Goal: Transaction & Acquisition: Purchase product/service

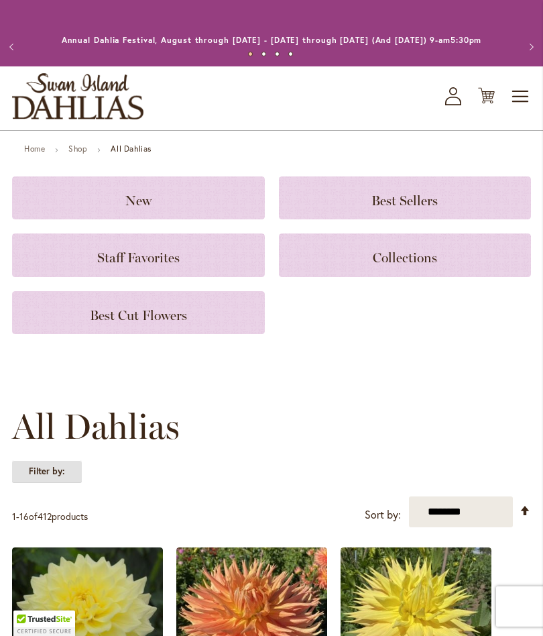
click at [53, 482] on strong "Filter by:" at bounding box center [47, 471] width 70 height 23
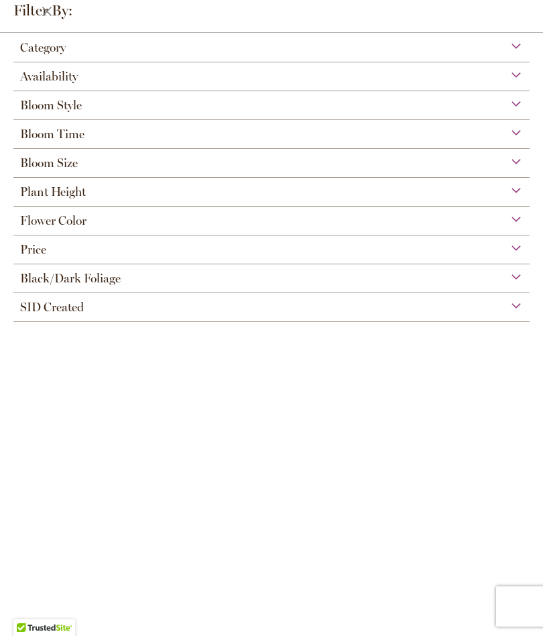
click at [515, 109] on div "Bloom Style" at bounding box center [271, 101] width 517 height 21
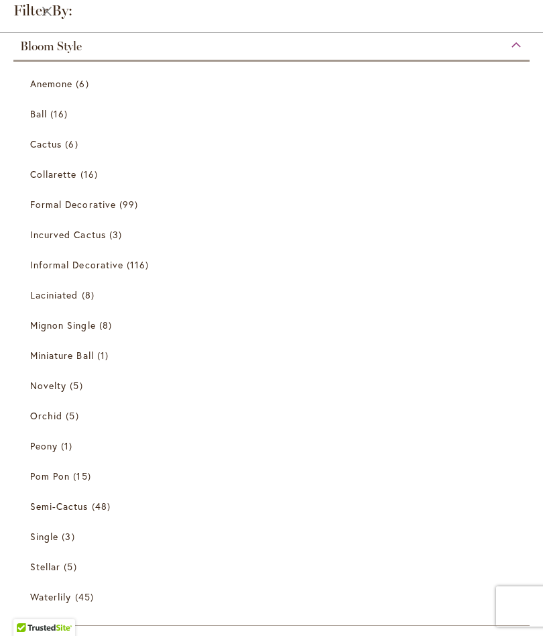
click at [43, 115] on span "Ball" at bounding box center [38, 113] width 17 height 13
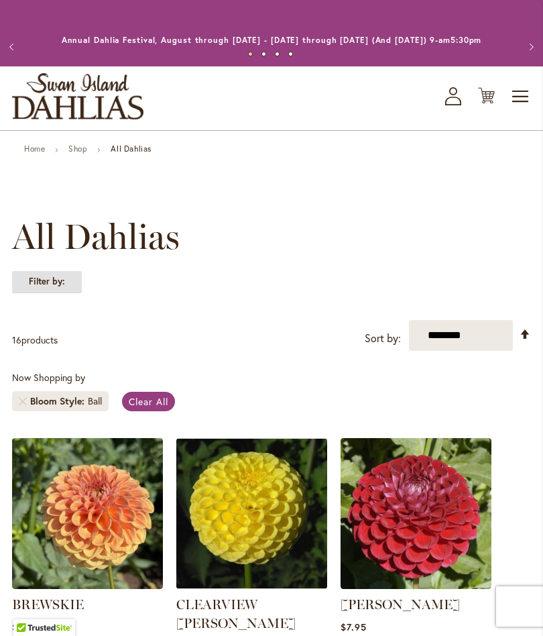
click at [43, 293] on strong "Filter by:" at bounding box center [47, 281] width 70 height 23
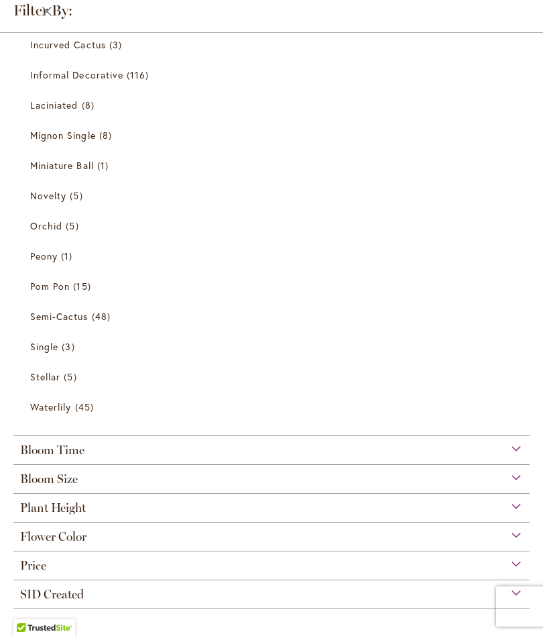
scroll to position [256, 0]
click at [45, 541] on span "Flower Color" at bounding box center [53, 536] width 66 height 15
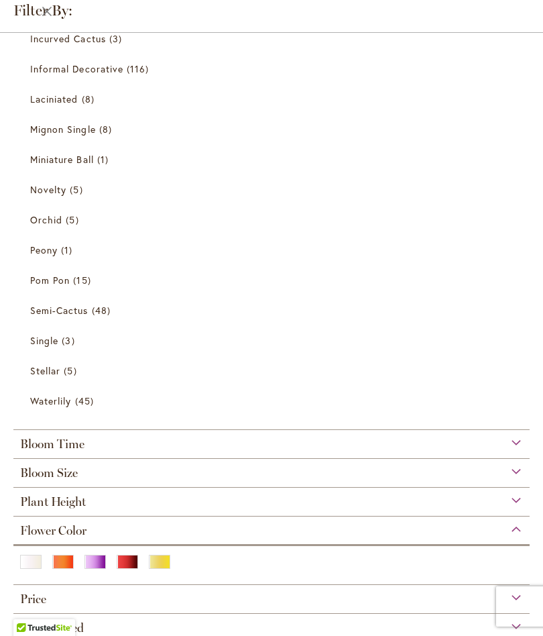
click at [122, 565] on div "Red" at bounding box center [127, 562] width 21 height 14
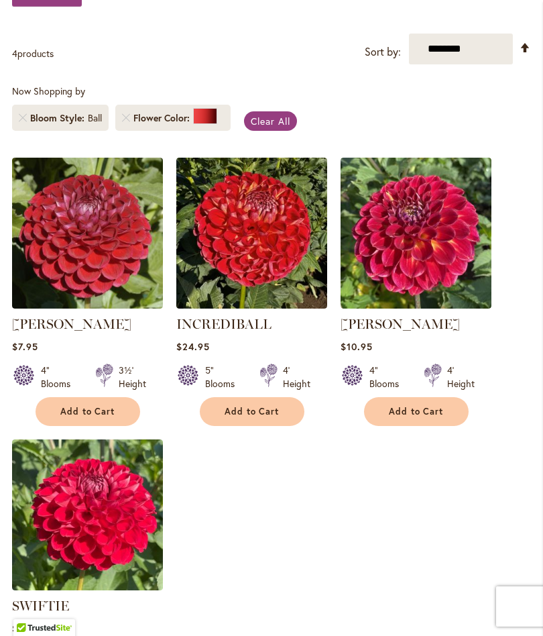
scroll to position [286, 0]
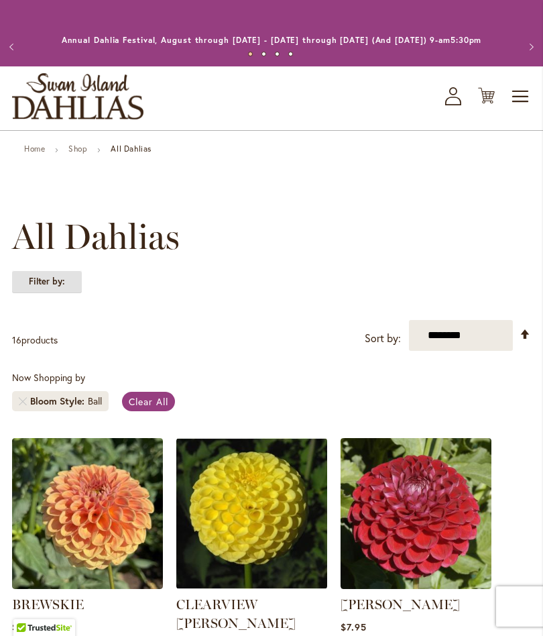
click at [41, 293] on strong "Filter by:" at bounding box center [47, 281] width 70 height 23
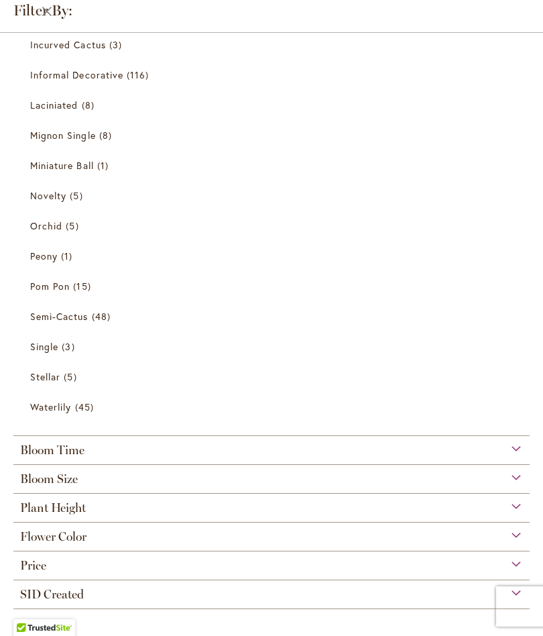
scroll to position [256, 0]
click at [40, 537] on span "Flower Color" at bounding box center [53, 536] width 66 height 15
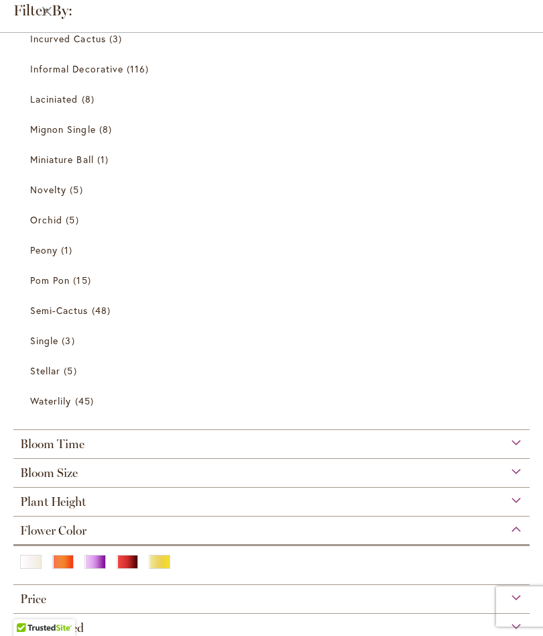
click at [96, 565] on div "Purple" at bounding box center [95, 562] width 21 height 14
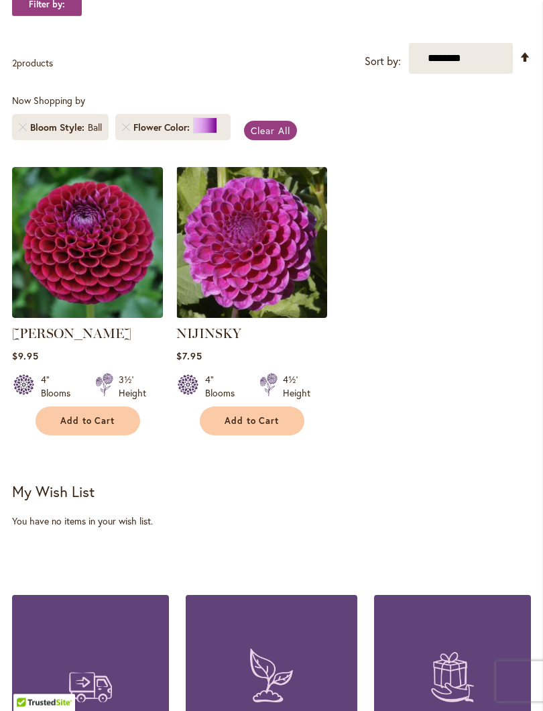
scroll to position [285, 0]
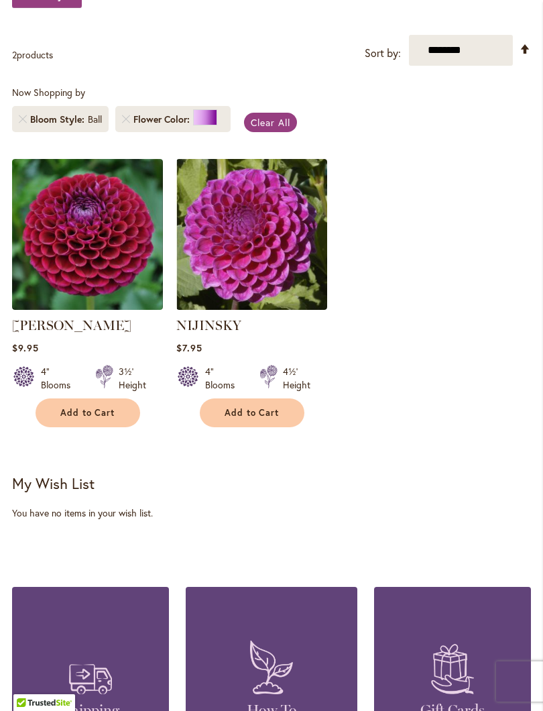
click at [91, 262] on img at bounding box center [87, 234] width 151 height 151
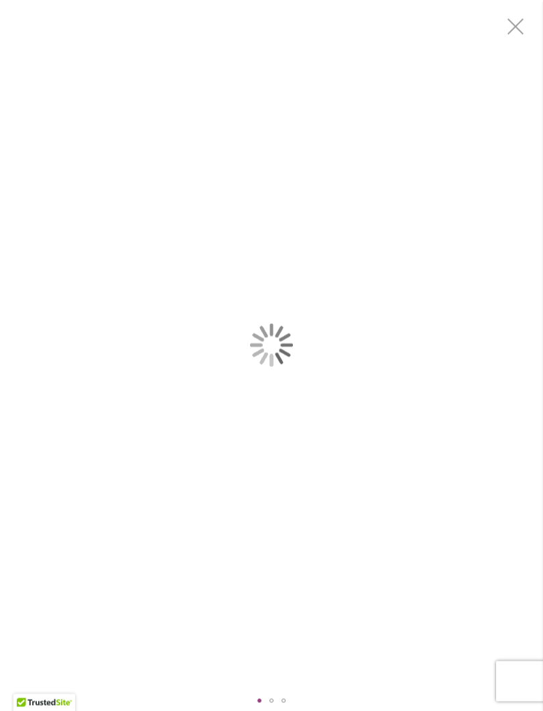
click at [428, 470] on div "Ivanetti" at bounding box center [271, 345] width 543 height 691
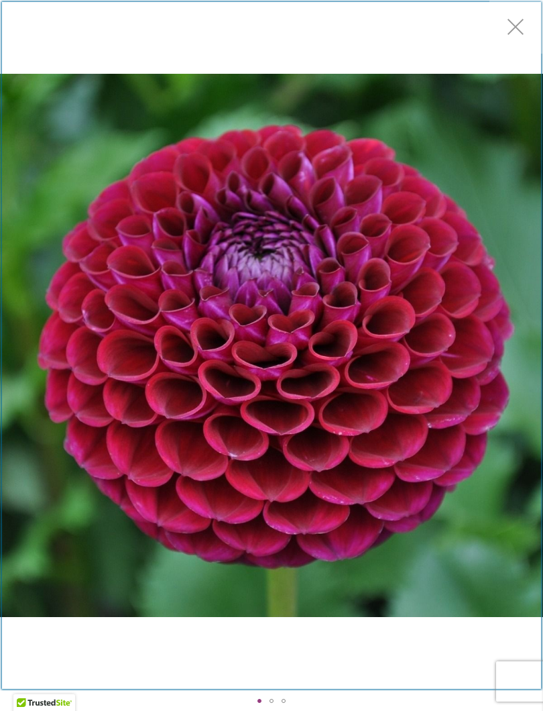
scroll to position [23, 0]
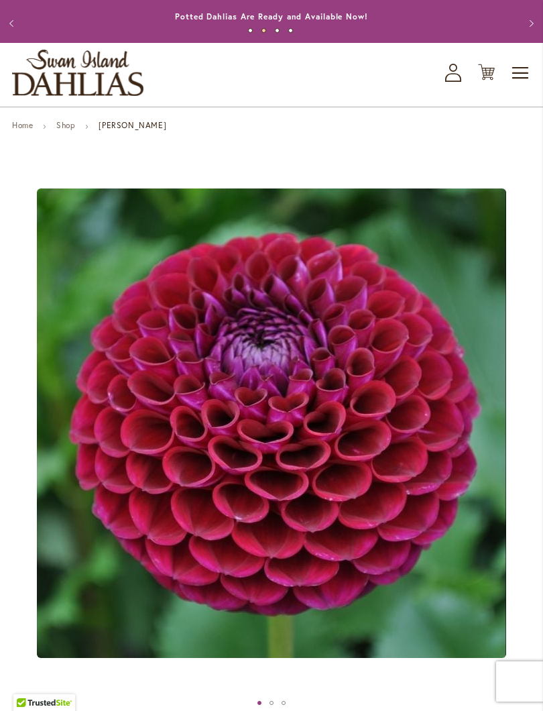
click at [25, 20] on button "Previous" at bounding box center [13, 23] width 27 height 27
click at [23, 33] on button "Previous" at bounding box center [13, 23] width 27 height 27
click at [7, 32] on button "Previous" at bounding box center [13, 23] width 27 height 27
click at [22, 33] on button "Previous" at bounding box center [13, 23] width 27 height 27
click at [70, 130] on link "Shop" at bounding box center [65, 125] width 19 height 10
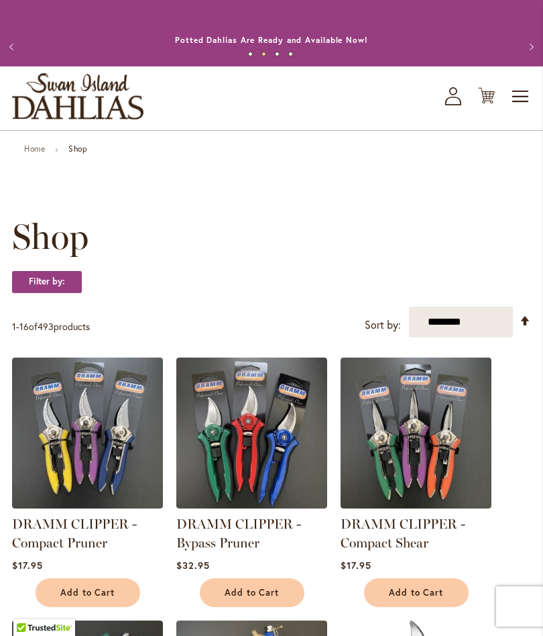
click at [34, 154] on link "Home" at bounding box center [34, 149] width 21 height 10
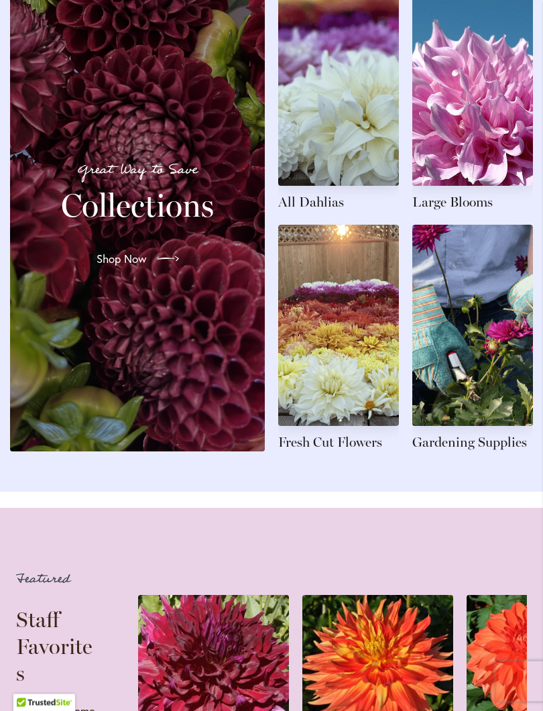
scroll to position [1530, 0]
click at [470, 211] on link at bounding box center [473, 98] width 121 height 227
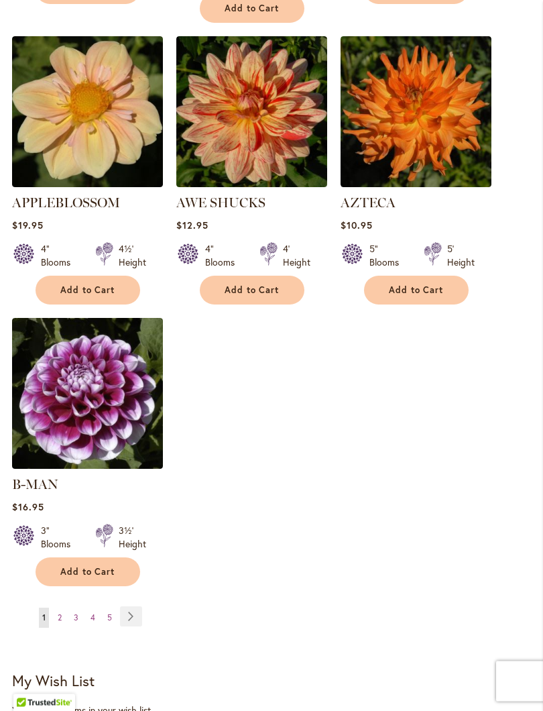
scroll to position [1657, 0]
click at [128, 612] on link "Page Next" at bounding box center [131, 616] width 22 height 20
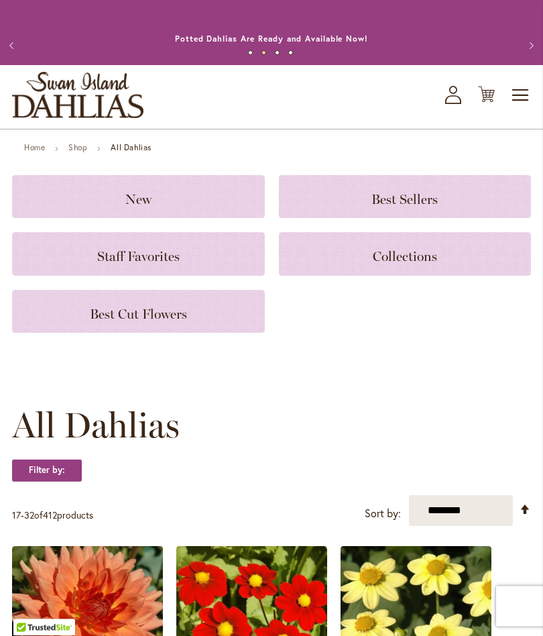
scroll to position [1, 0]
click at [9, 56] on button "Previous" at bounding box center [13, 45] width 27 height 27
click at [24, 50] on button "Previous" at bounding box center [13, 45] width 27 height 27
click at [74, 99] on img "store logo" at bounding box center [77, 95] width 131 height 46
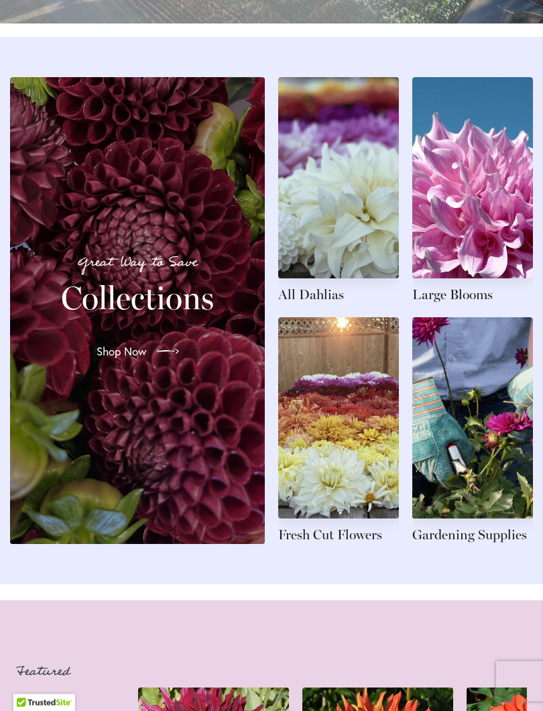
scroll to position [1439, 0]
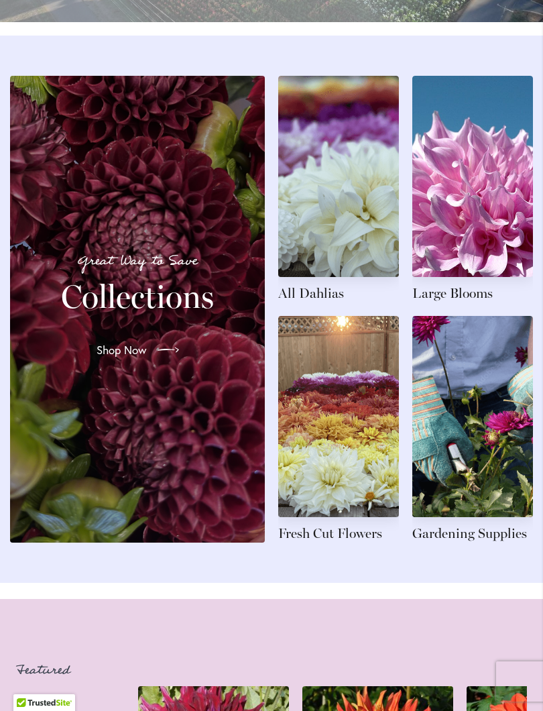
click at [457, 303] on link at bounding box center [473, 189] width 121 height 227
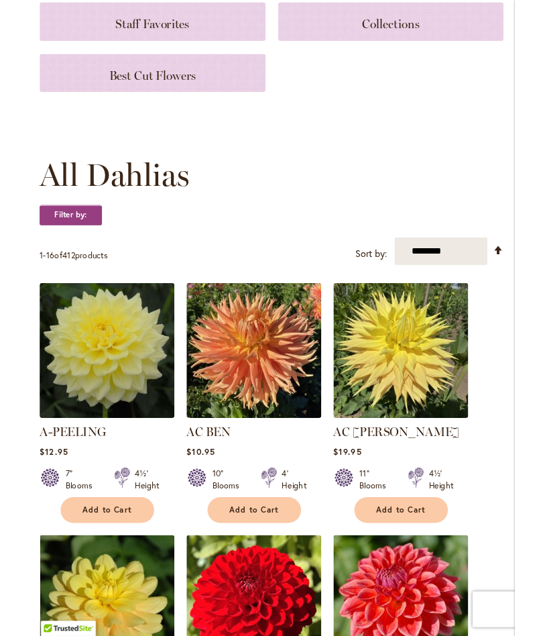
scroll to position [231, 0]
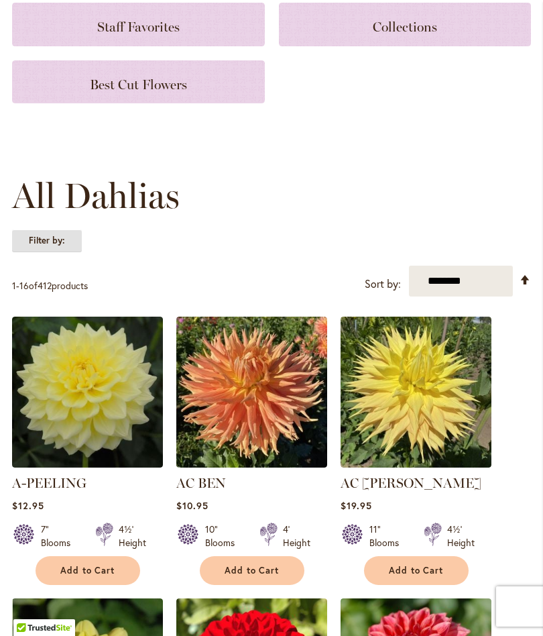
click at [44, 251] on strong "Filter by:" at bounding box center [47, 240] width 70 height 23
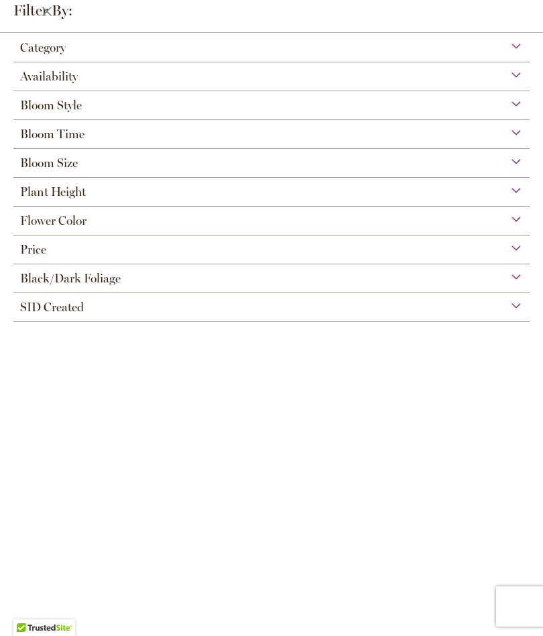
scroll to position [80, 0]
click at [529, 159] on div "Bloom Size" at bounding box center [271, 159] width 517 height 21
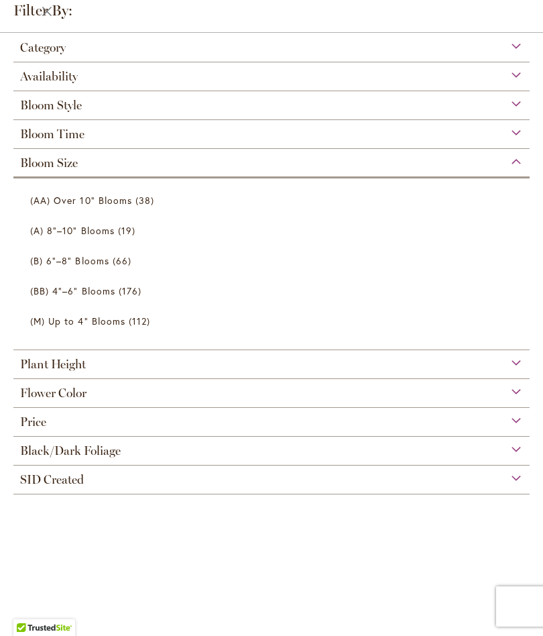
click at [46, 233] on span "(A) 8"–10" Blooms" at bounding box center [72, 230] width 85 height 13
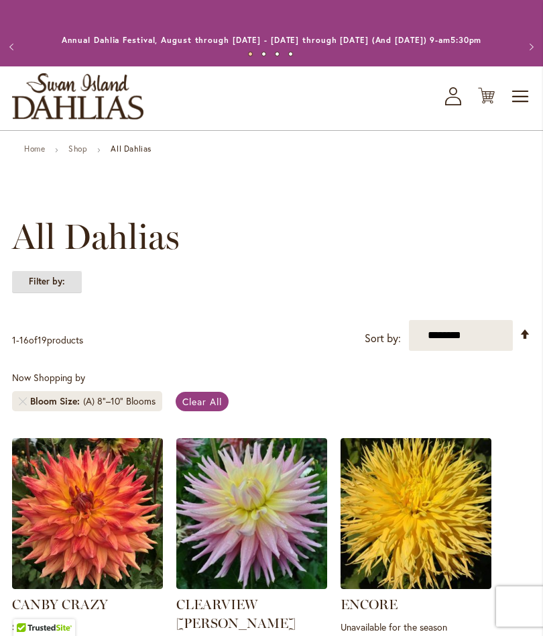
click at [49, 293] on strong "Filter by:" at bounding box center [47, 281] width 70 height 23
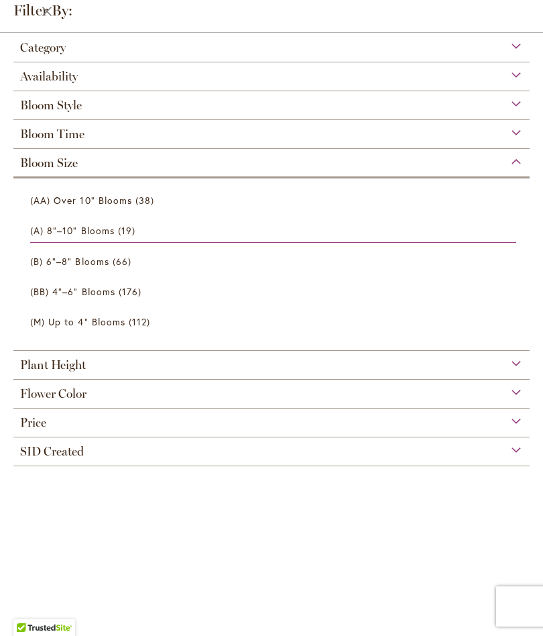
click at [52, 204] on span "(AA) Over 10" Blooms" at bounding box center [81, 200] width 102 height 13
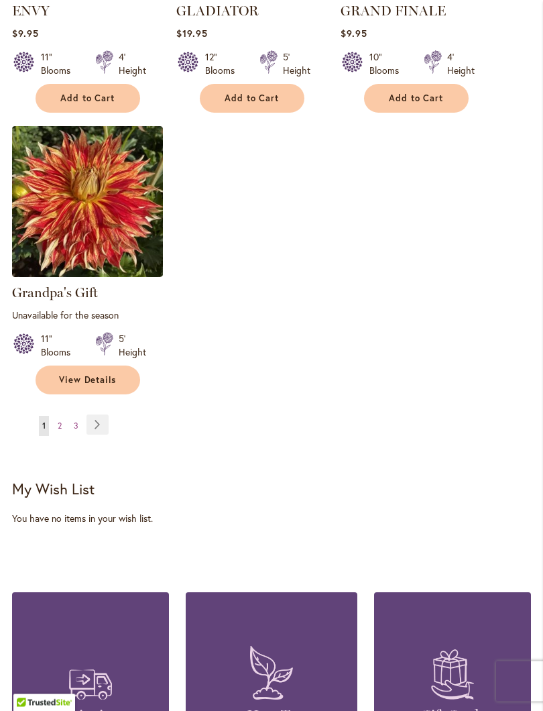
scroll to position [1739, 0]
click at [103, 435] on link "Page Next" at bounding box center [98, 425] width 22 height 20
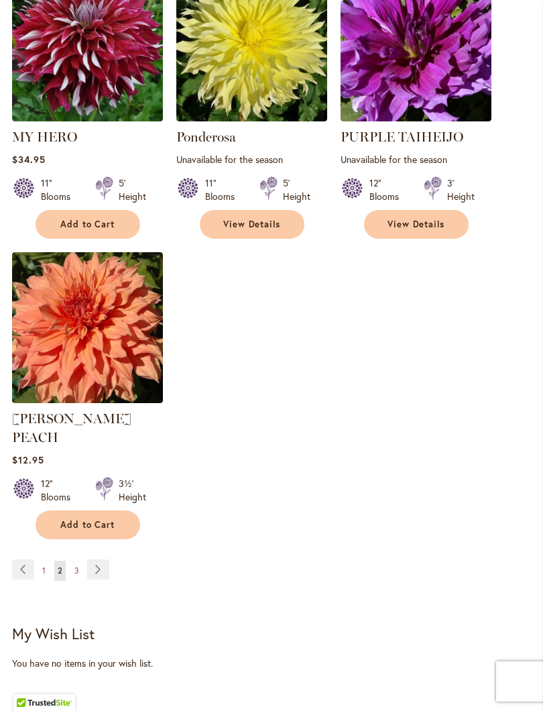
scroll to position [1597, 0]
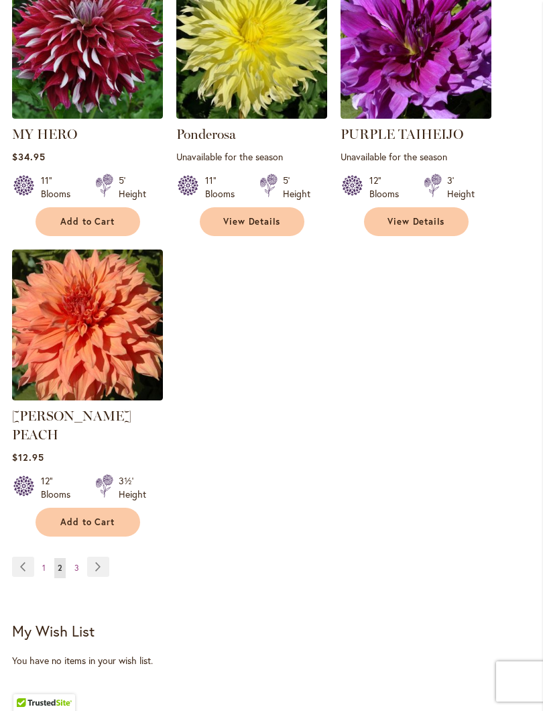
click at [101, 561] on link "Page Next" at bounding box center [98, 567] width 22 height 20
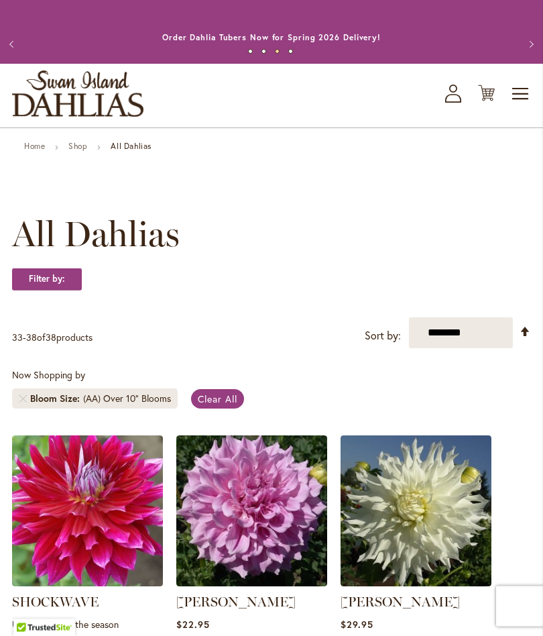
scroll to position [3, 0]
click at [218, 405] on span "Clear All" at bounding box center [218, 398] width 40 height 13
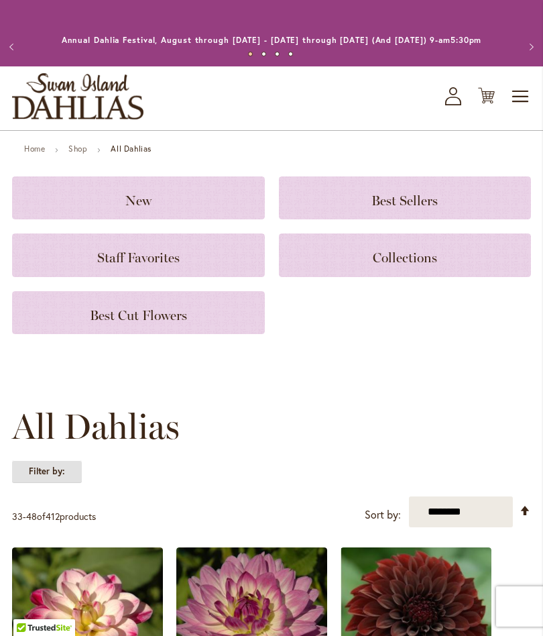
click at [47, 482] on strong "Filter by:" at bounding box center [47, 471] width 70 height 23
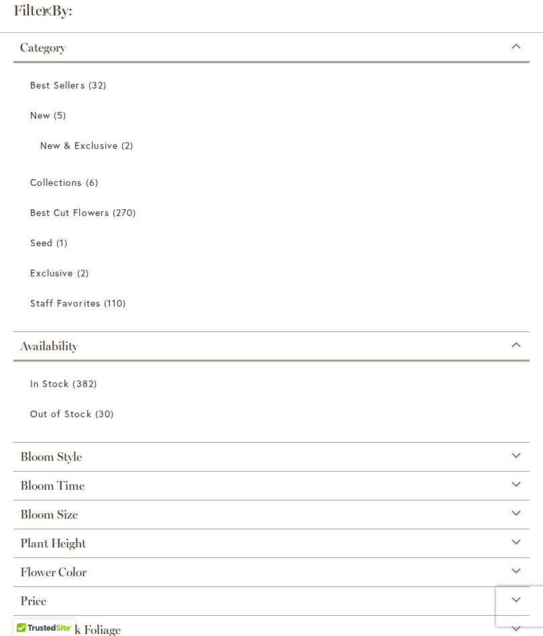
click at [48, 521] on span "Bloom Size" at bounding box center [49, 514] width 58 height 15
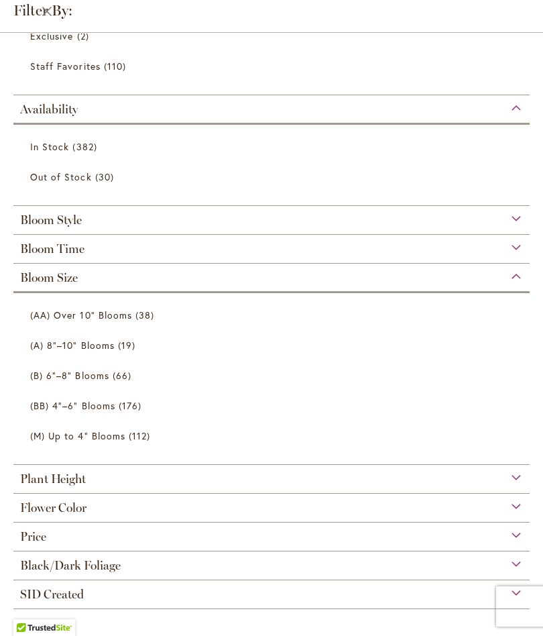
click at [40, 339] on span "(A) 8"–10" Blooms" at bounding box center [72, 345] width 85 height 13
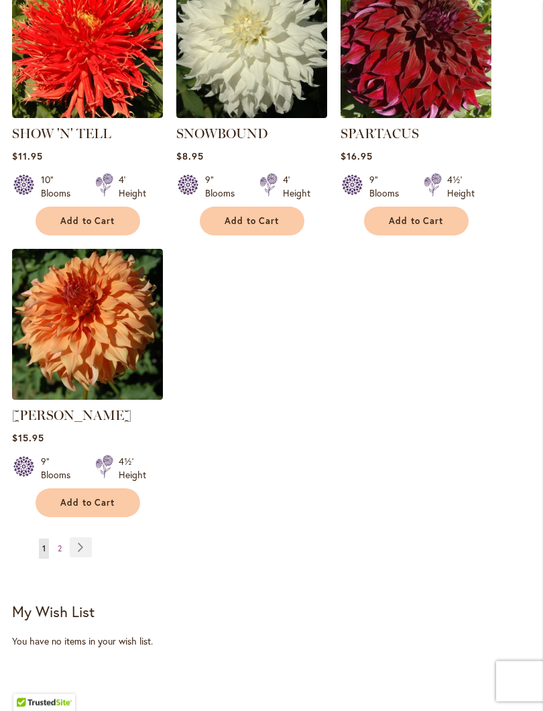
scroll to position [1673, 0]
click at [89, 537] on link "Page Next" at bounding box center [81, 547] width 22 height 20
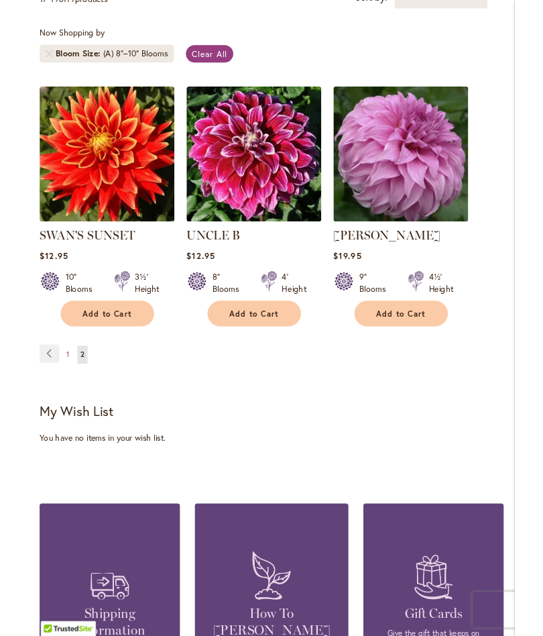
scroll to position [340, 0]
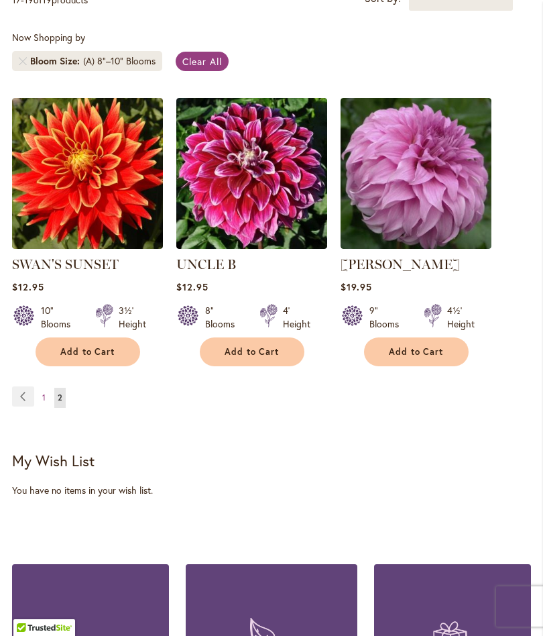
click at [25, 406] on link "Page Previous" at bounding box center [23, 396] width 22 height 20
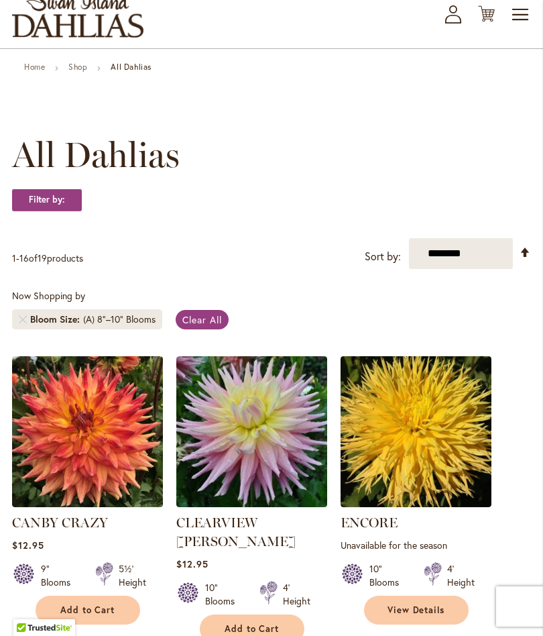
scroll to position [81, 0]
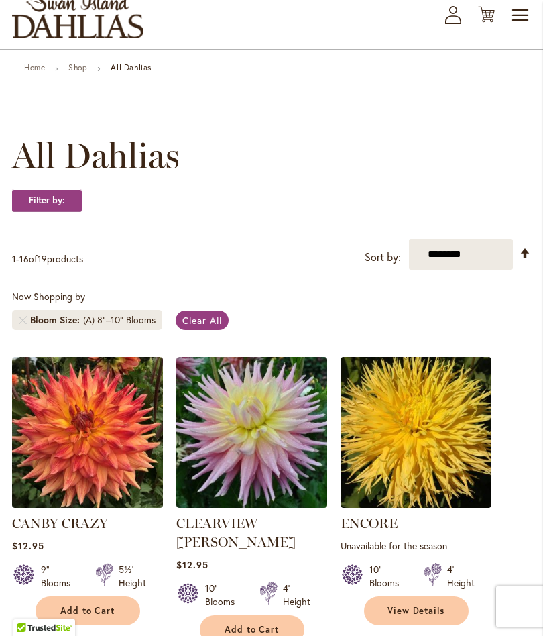
click at [207, 327] on span "Clear All" at bounding box center [202, 320] width 40 height 13
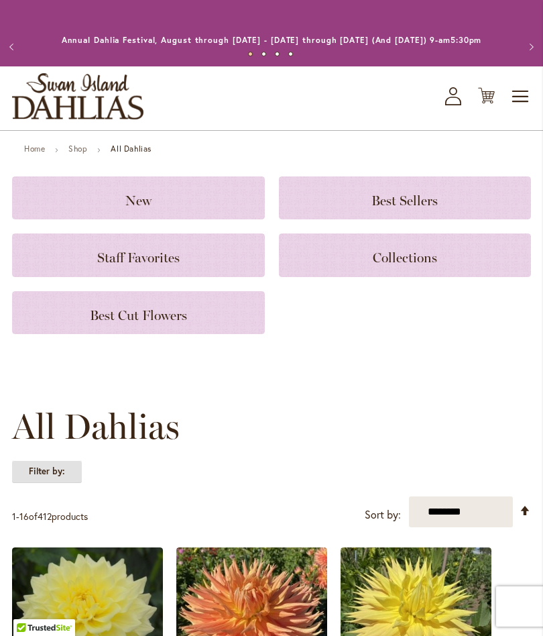
click at [48, 483] on strong "Filter by:" at bounding box center [47, 471] width 70 height 23
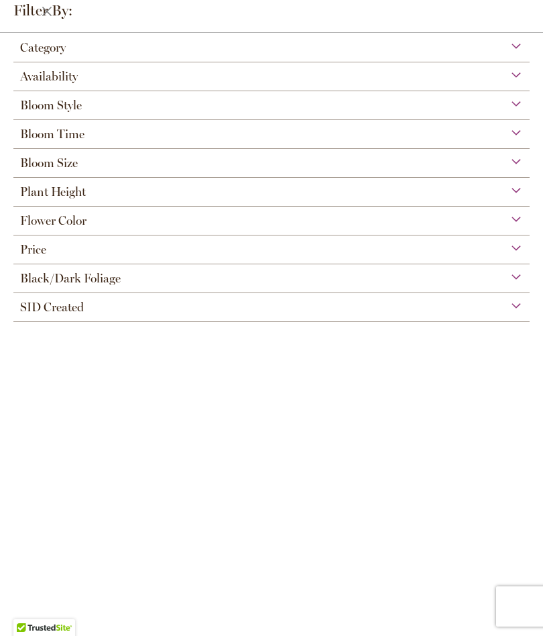
click at [29, 169] on span "Bloom Size" at bounding box center [49, 163] width 58 height 15
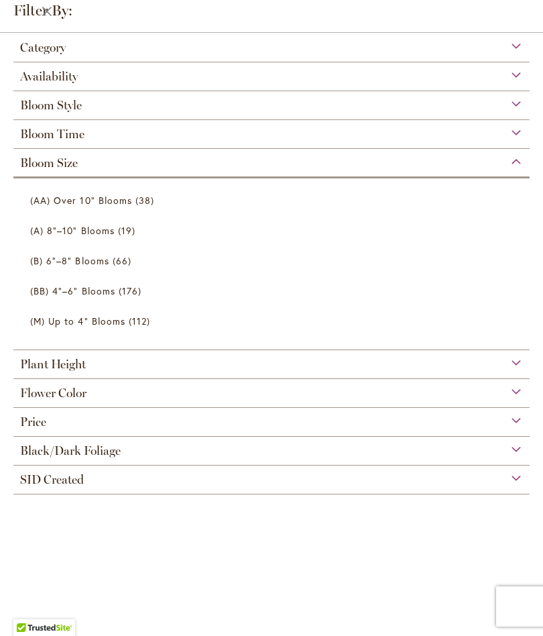
click at [46, 260] on span "(B) 6"–8" Blooms" at bounding box center [69, 260] width 79 height 13
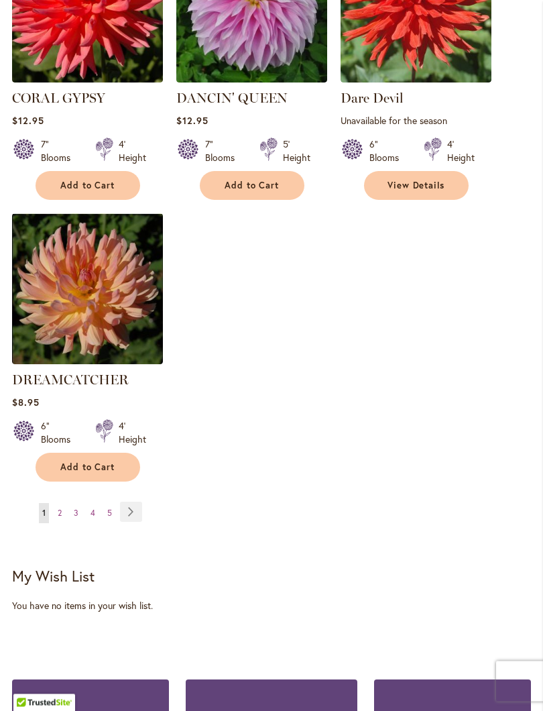
scroll to position [1656, 0]
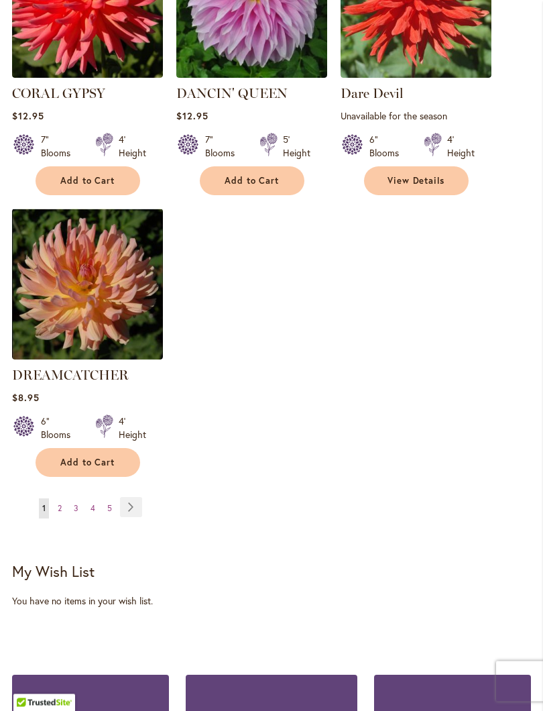
click at [138, 504] on link "Page Next" at bounding box center [131, 508] width 22 height 20
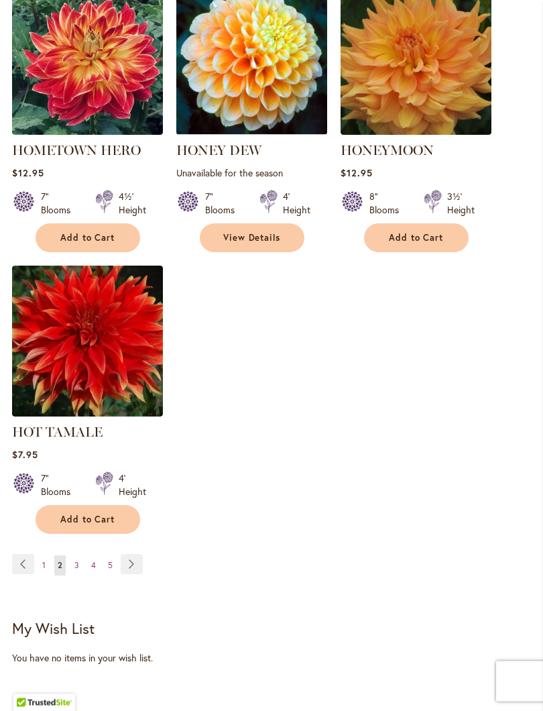
scroll to position [1664, 0]
click at [133, 574] on link "Page Next" at bounding box center [132, 564] width 22 height 20
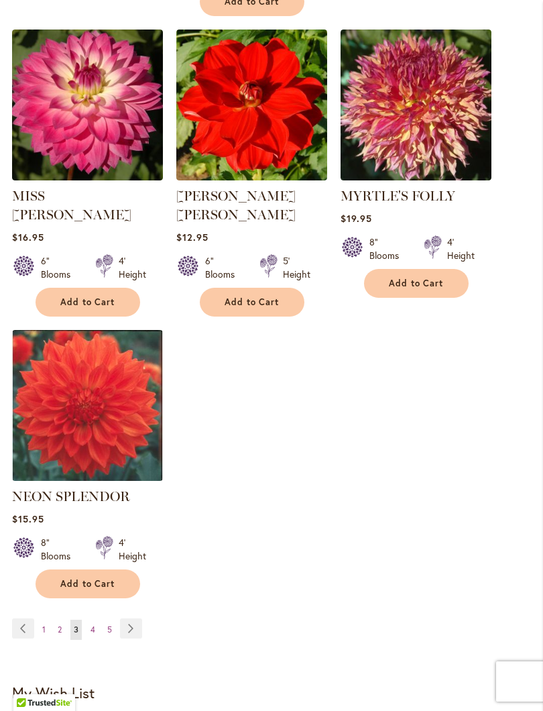
scroll to position [1592, 0]
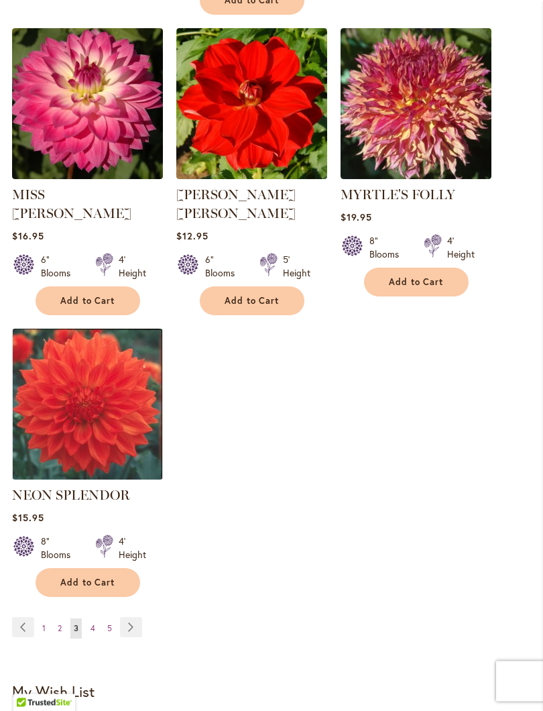
click at [133, 618] on link "Page Next" at bounding box center [131, 628] width 22 height 20
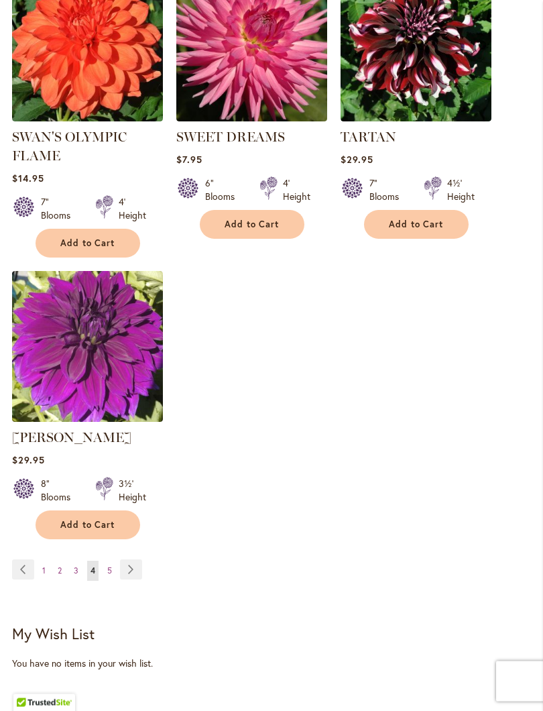
scroll to position [1619, 0]
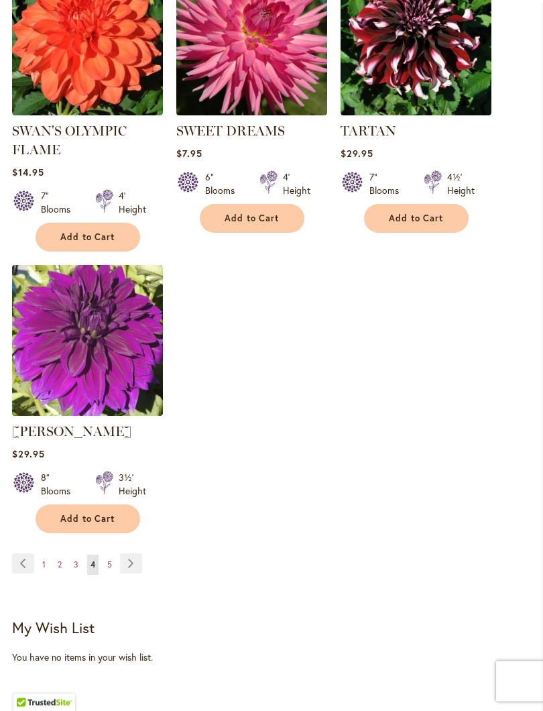
click at [131, 557] on link "Page Next" at bounding box center [131, 564] width 22 height 20
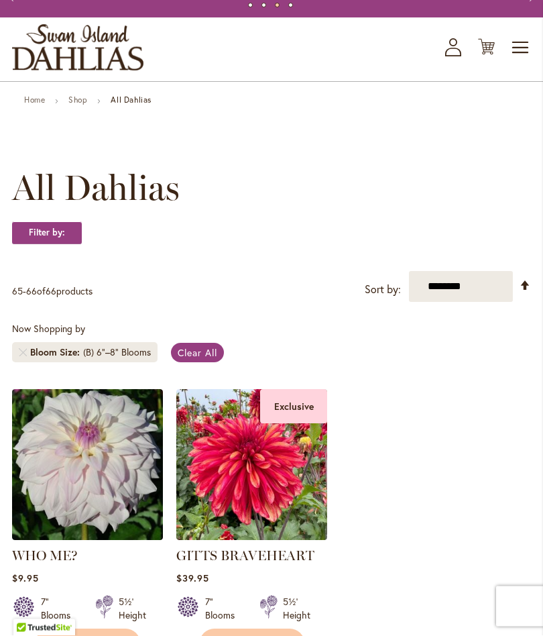
scroll to position [49, 0]
click at [199, 359] on span "Clear All" at bounding box center [198, 352] width 40 height 13
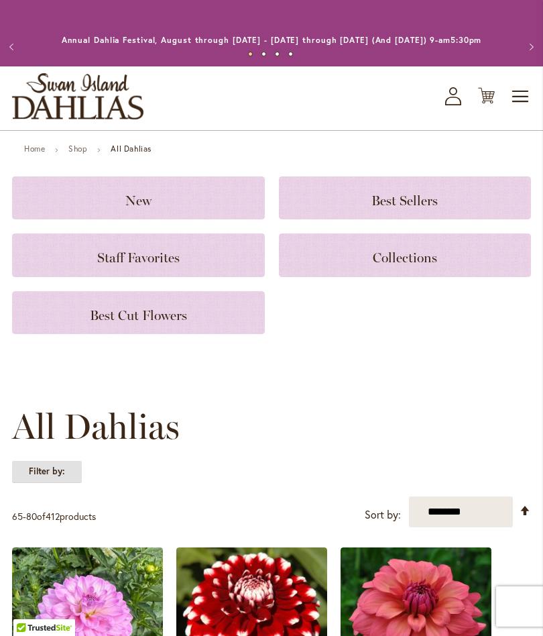
click at [56, 483] on strong "Filter by:" at bounding box center [47, 471] width 70 height 23
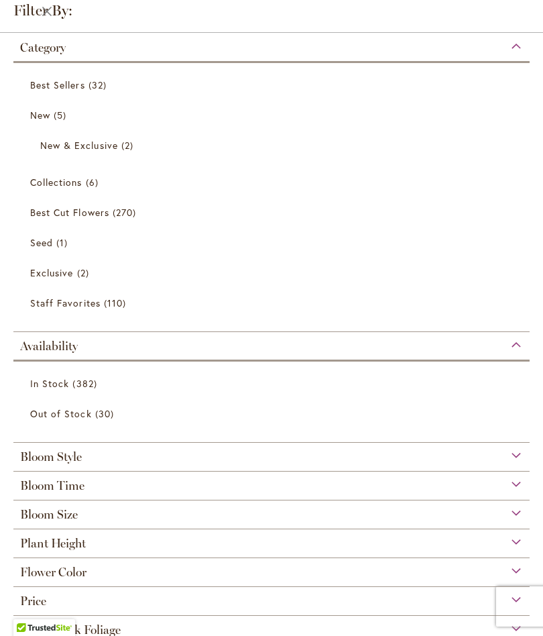
click at [32, 517] on span "Bloom Size" at bounding box center [49, 514] width 58 height 15
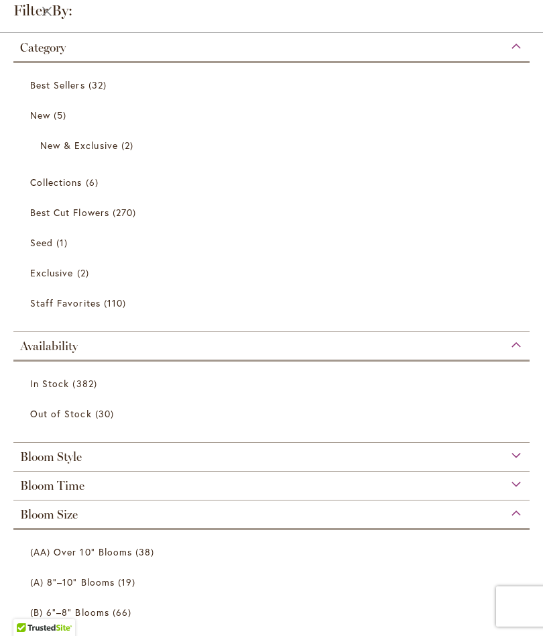
scroll to position [243, 0]
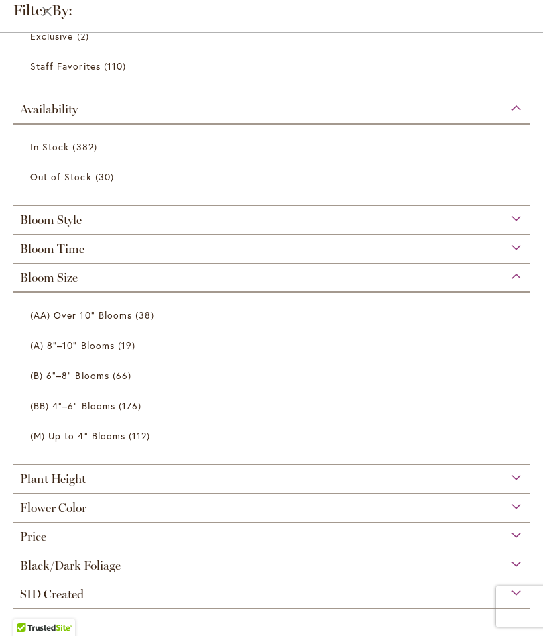
click at [48, 404] on span "(BB) 4"–6" Blooms" at bounding box center [72, 405] width 85 height 13
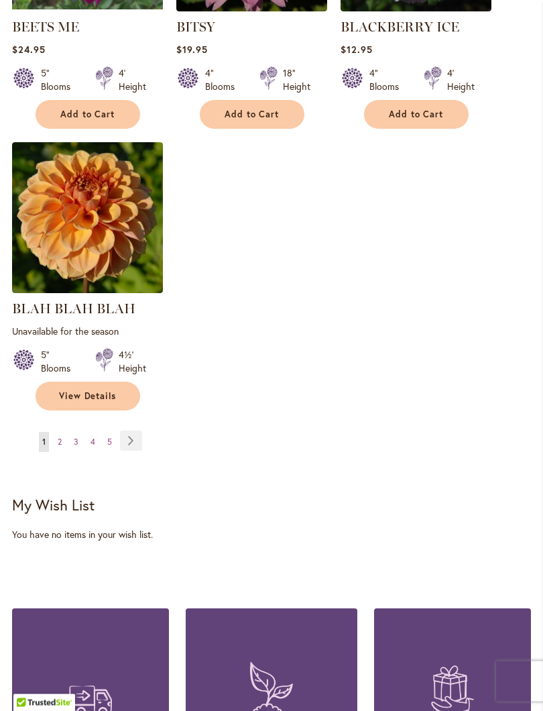
scroll to position [1704, 0]
click at [135, 451] on link "Page Next" at bounding box center [131, 441] width 22 height 20
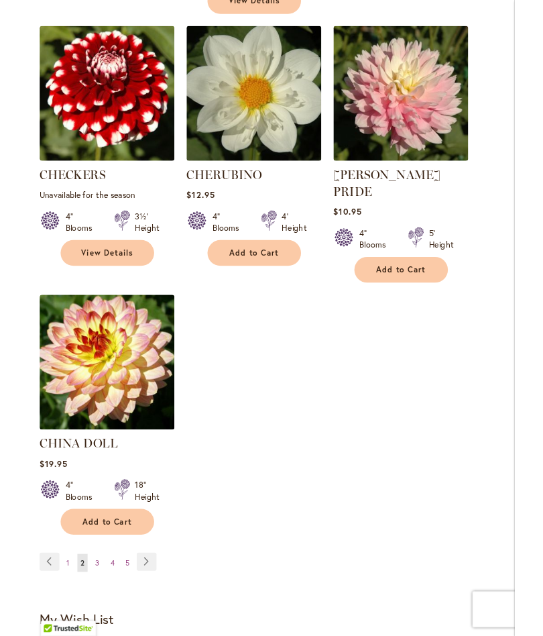
scroll to position [1573, 0]
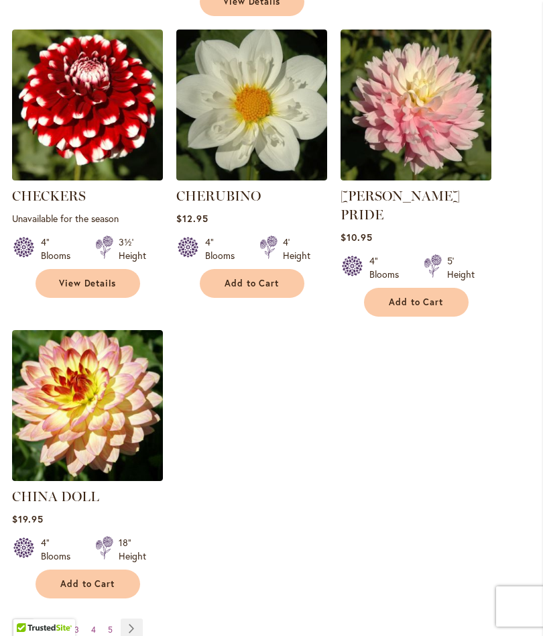
click at [131, 618] on link "Page Next" at bounding box center [132, 628] width 22 height 20
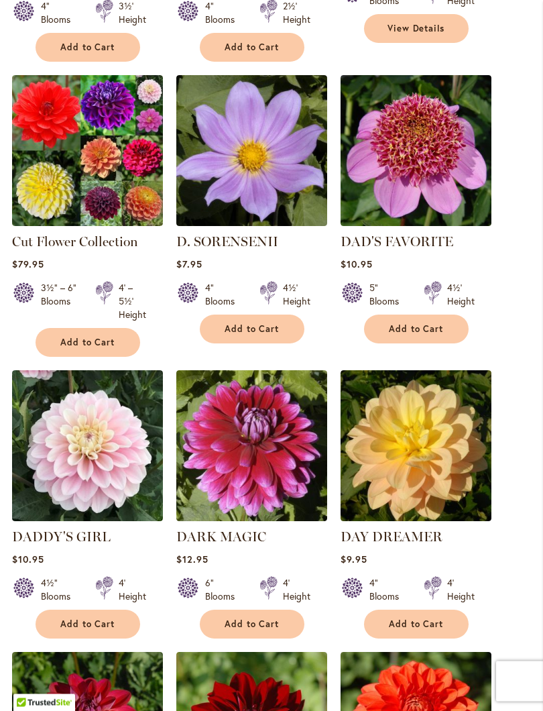
scroll to position [965, 0]
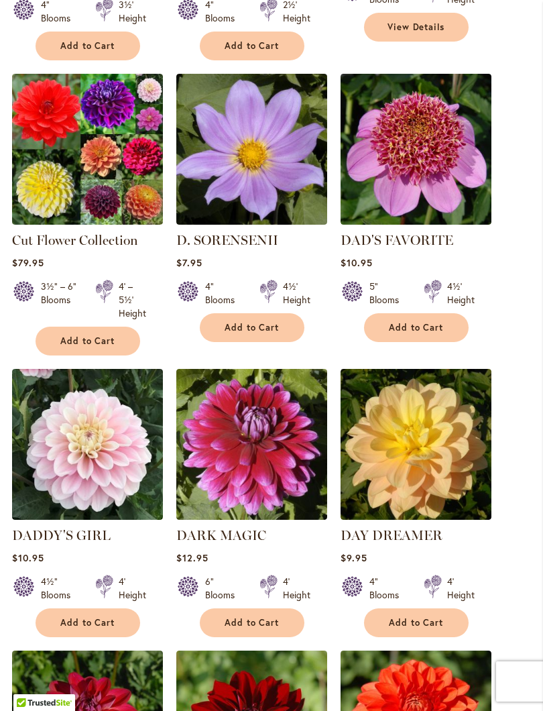
click at [79, 527] on link "DADDY'S GIRL" at bounding box center [61, 535] width 99 height 16
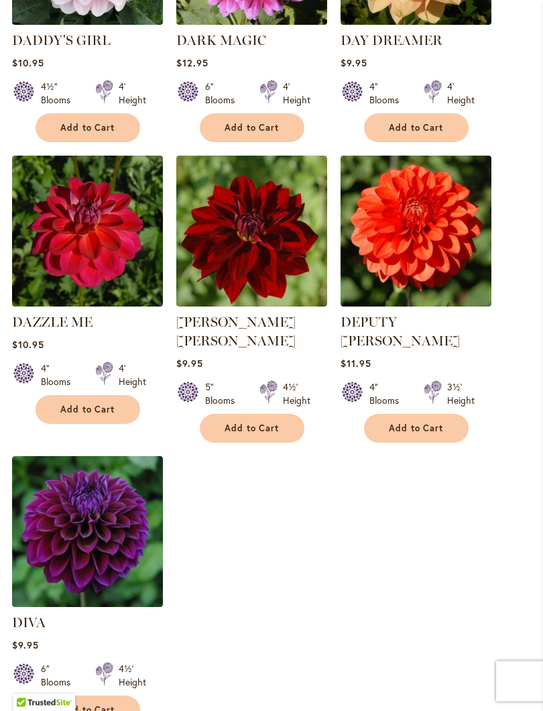
scroll to position [1460, 0]
click at [72, 493] on img at bounding box center [87, 531] width 151 height 151
